Goal: Task Accomplishment & Management: Use online tool/utility

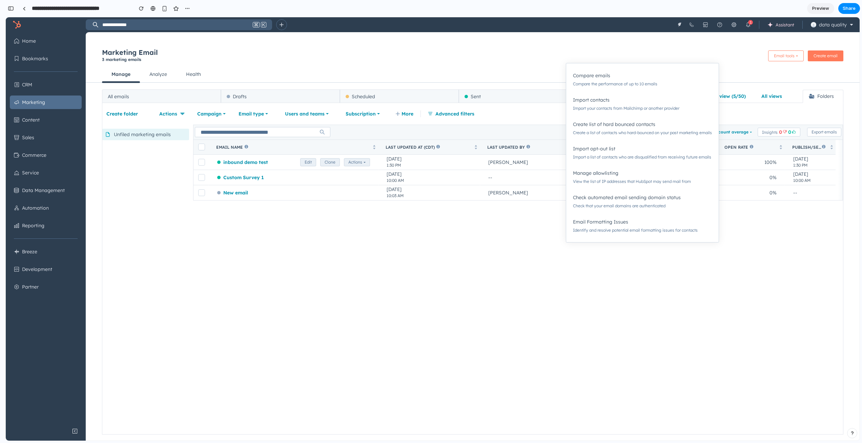
scroll to position [0, 6]
click at [511, 262] on div "Compare insights with: Account average Insights 0 0 Export emails Email name La…" at bounding box center [518, 280] width 650 height 310
click at [431, 222] on div at bounding box center [431, 222] width 0 height 0
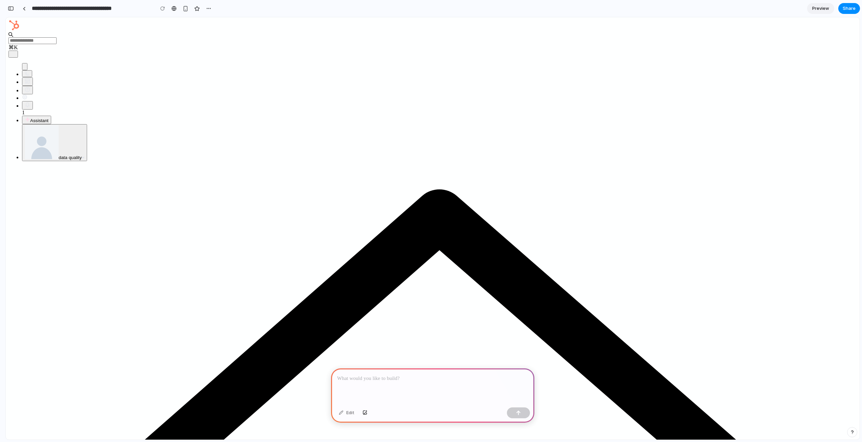
drag, startPoint x: 564, startPoint y: 261, endPoint x: 575, endPoint y: 255, distance: 12.5
